Goal: Information Seeking & Learning: Learn about a topic

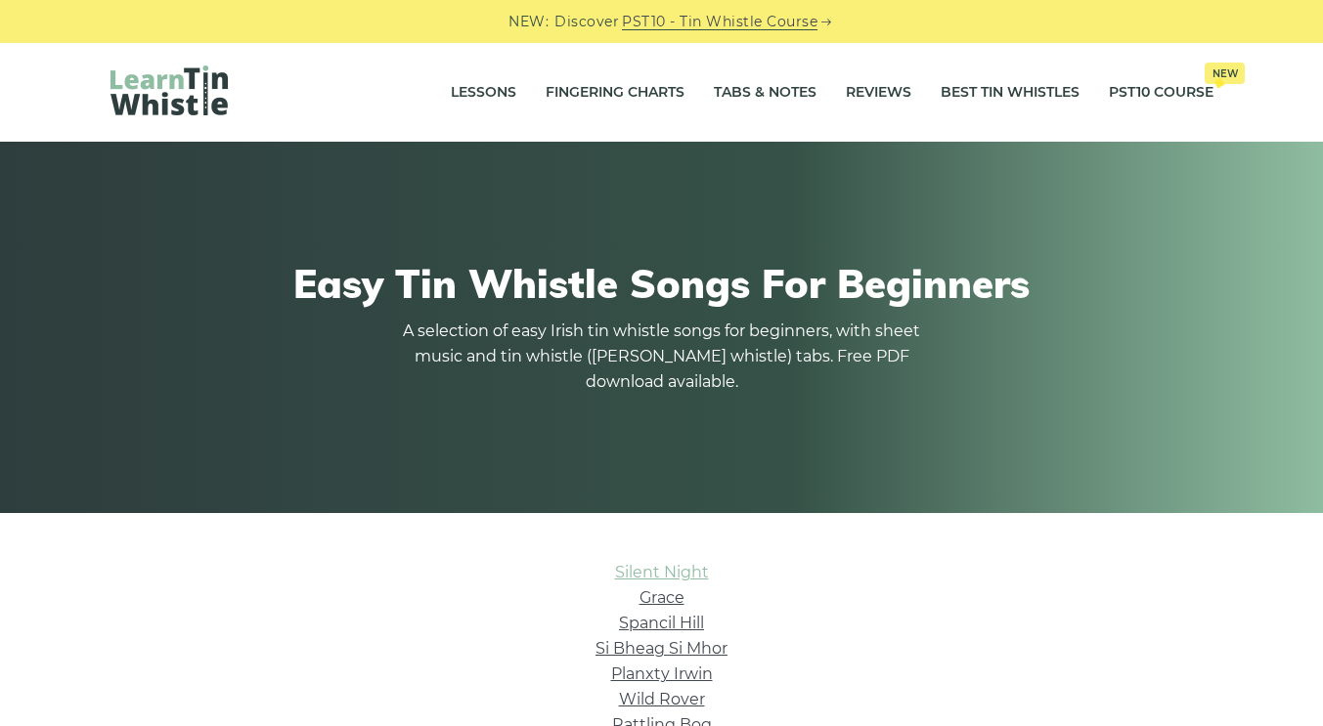
click at [663, 574] on link "Silent Night" at bounding box center [662, 572] width 94 height 19
click at [662, 597] on link "Grace" at bounding box center [661, 598] width 45 height 19
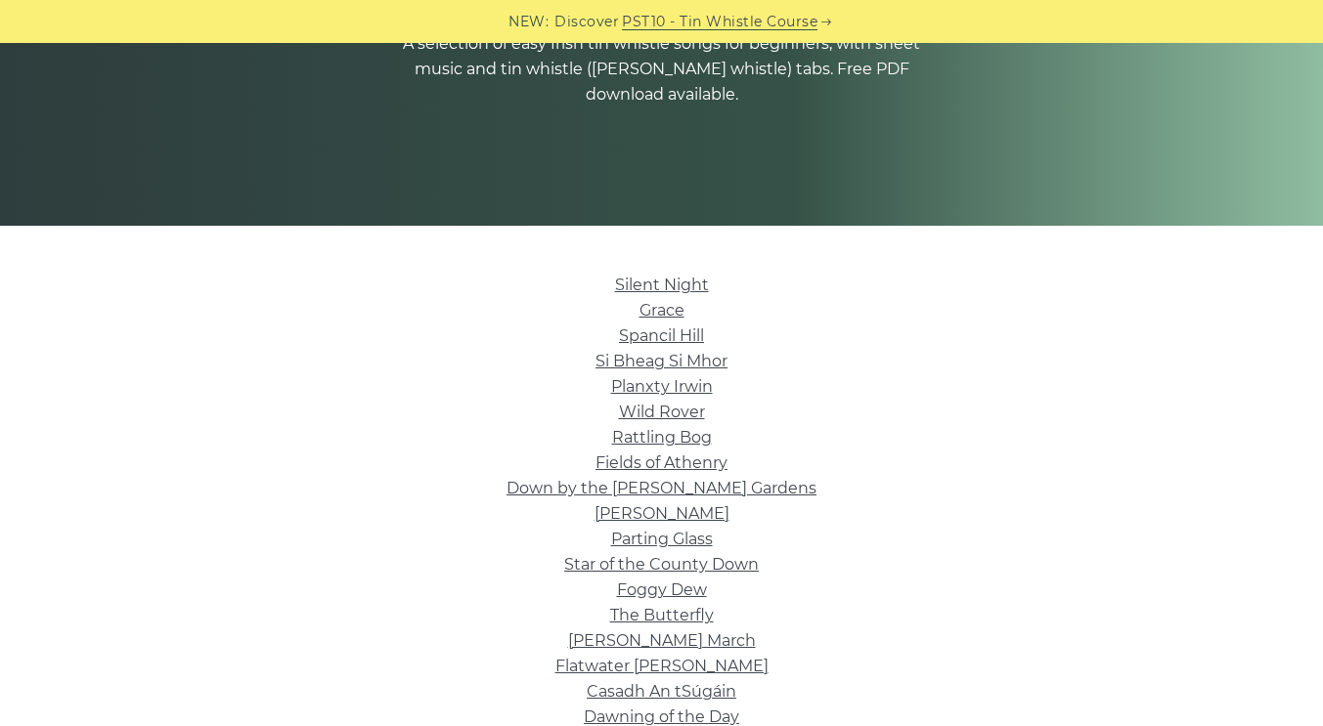
scroll to position [285, 0]
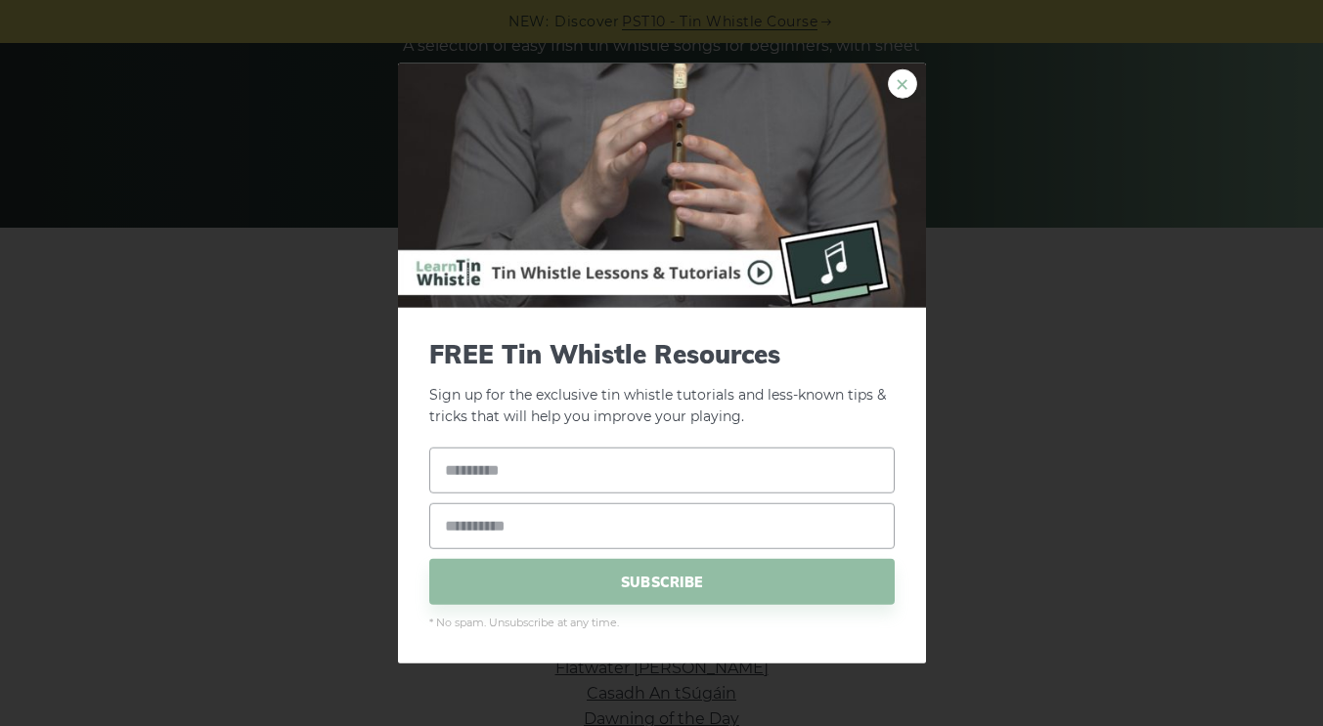
click at [908, 78] on link "×" at bounding box center [902, 82] width 29 height 29
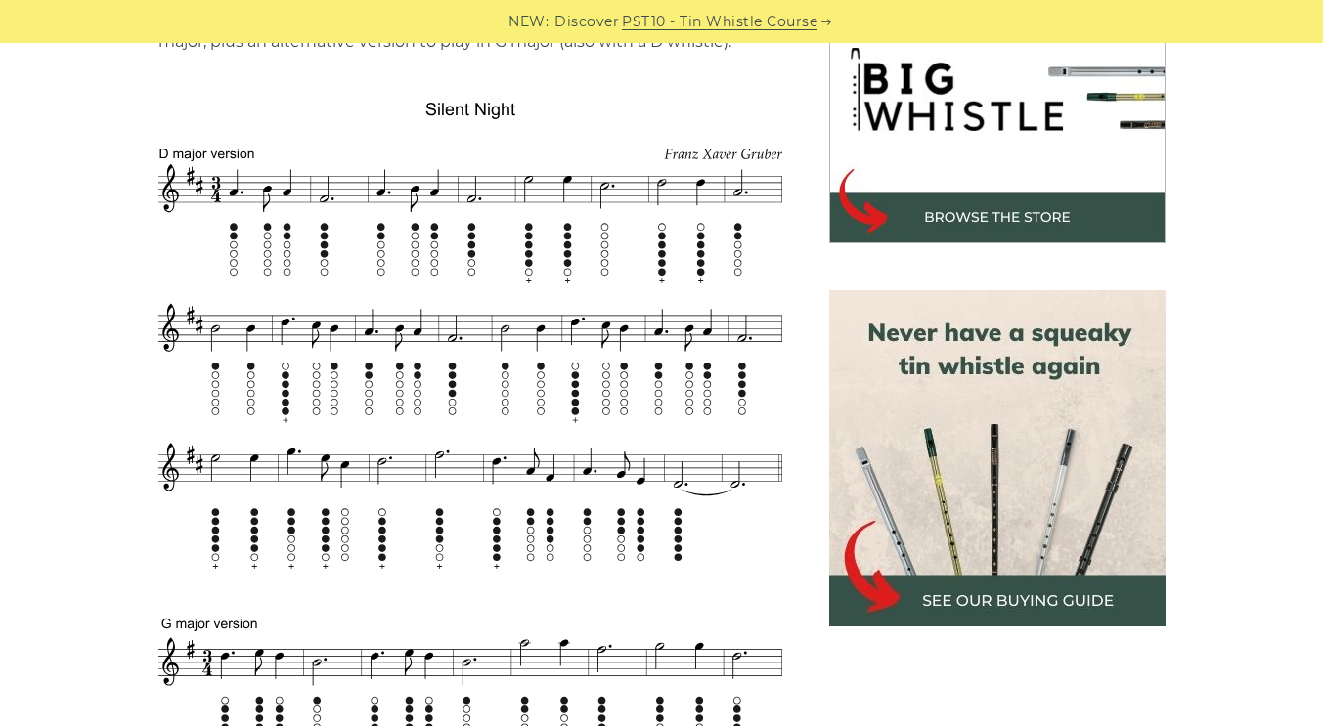
scroll to position [661, 0]
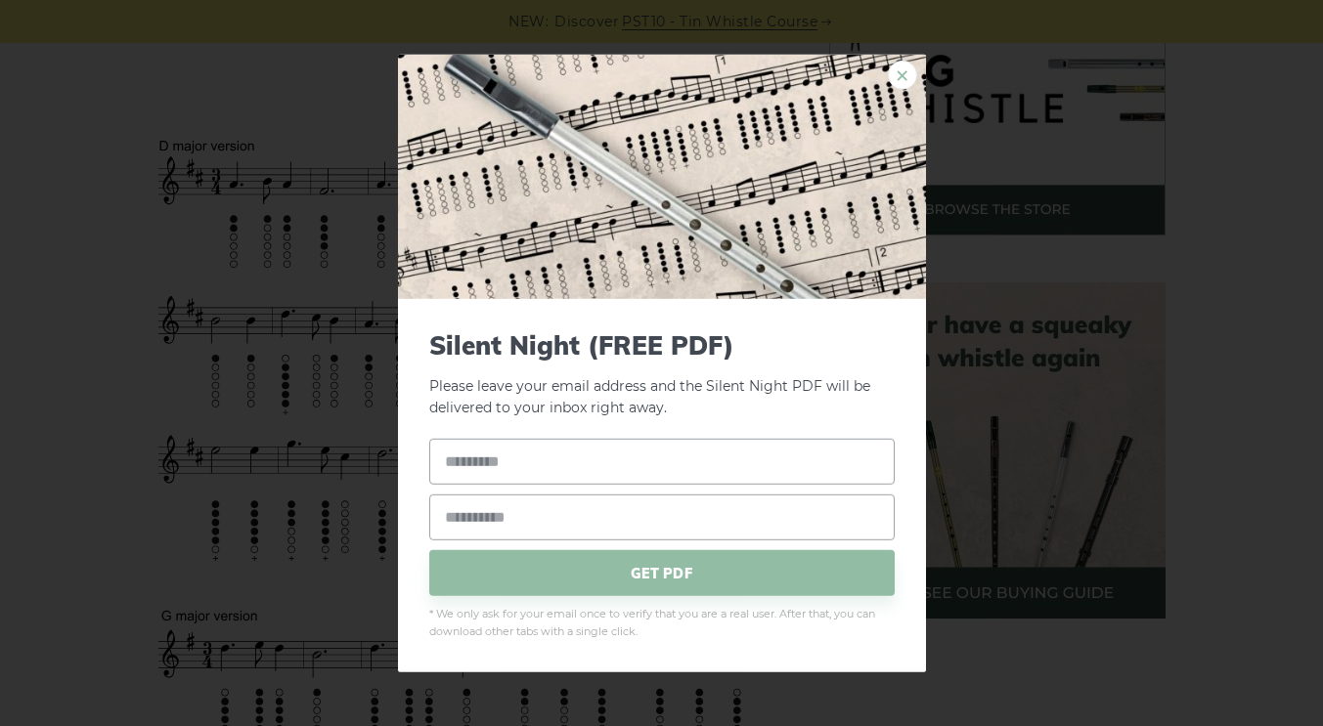
click at [892, 70] on link "×" at bounding box center [902, 74] width 29 height 29
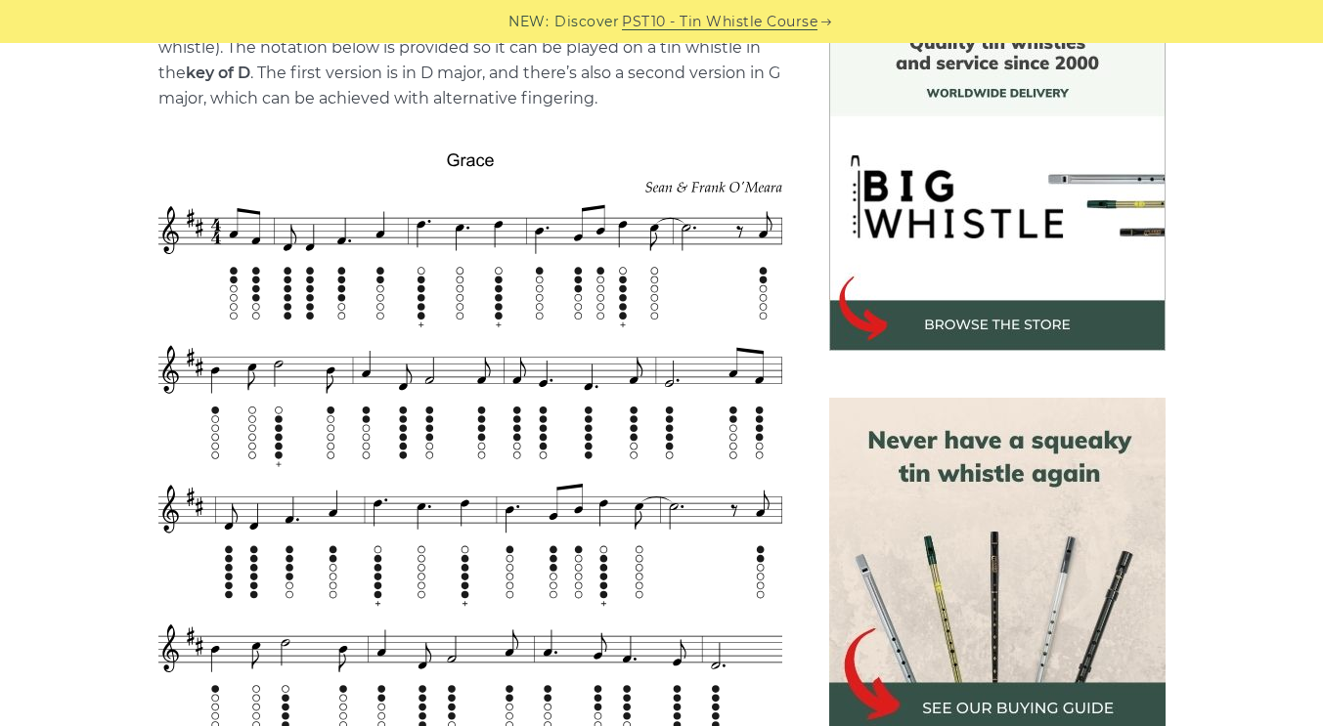
scroll to position [541, 0]
